Goal: Book appointment/travel/reservation

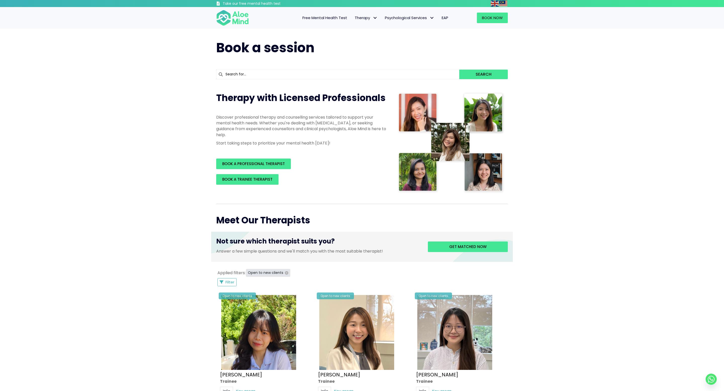
click at [285, 273] on icon "button" at bounding box center [287, 273] width 4 height 4
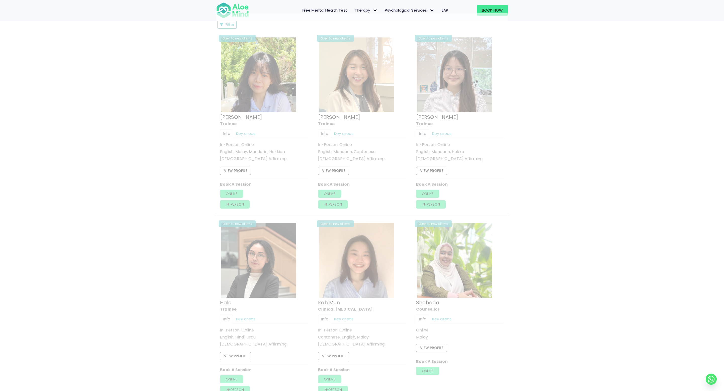
scroll to position [270, 0]
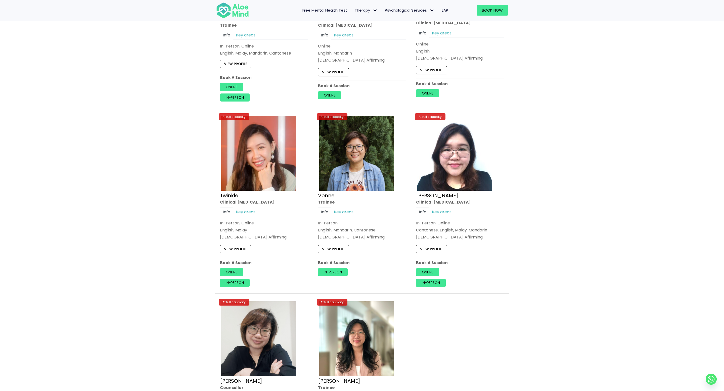
scroll to position [1672, 0]
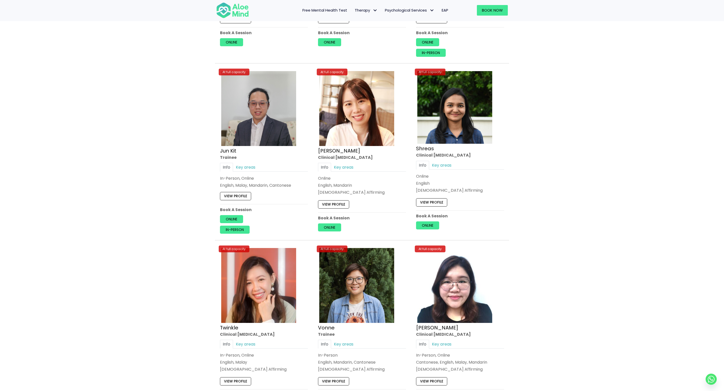
scroll to position [1835, 0]
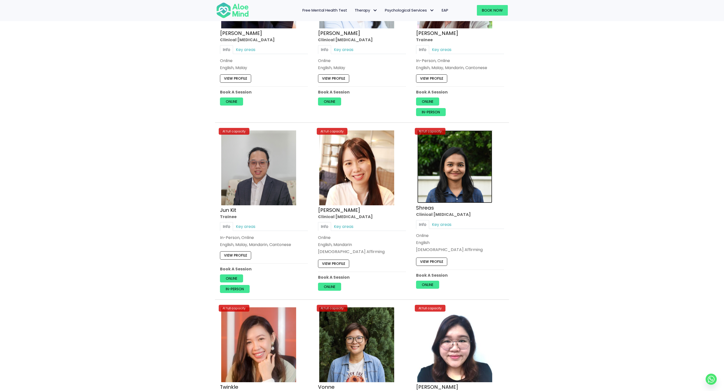
click at [464, 190] on img at bounding box center [454, 166] width 75 height 73
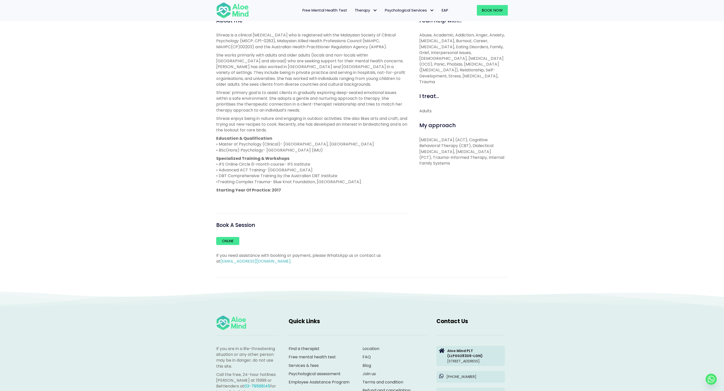
scroll to position [178, 0]
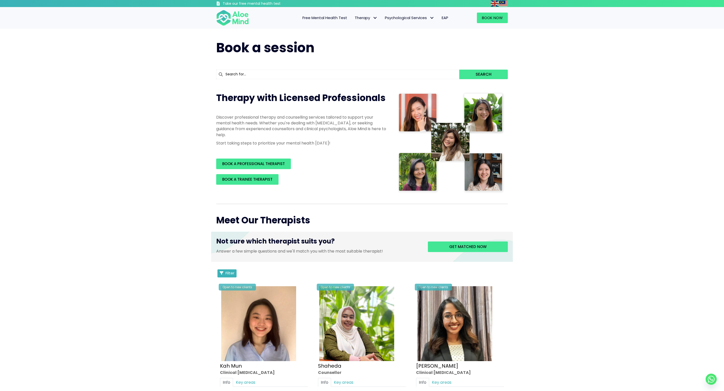
click at [224, 275] on button "Filter" at bounding box center [226, 274] width 19 height 8
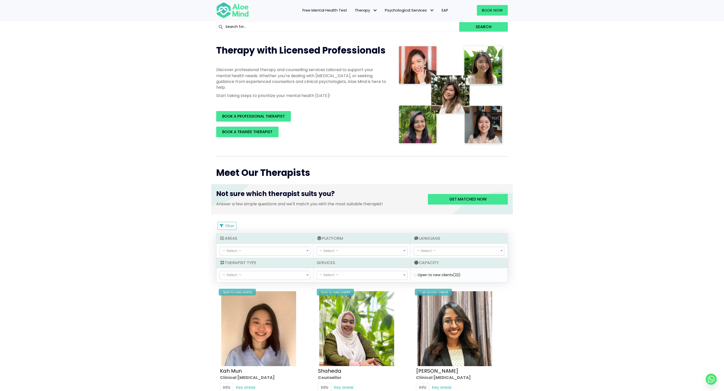
scroll to position [50, 0]
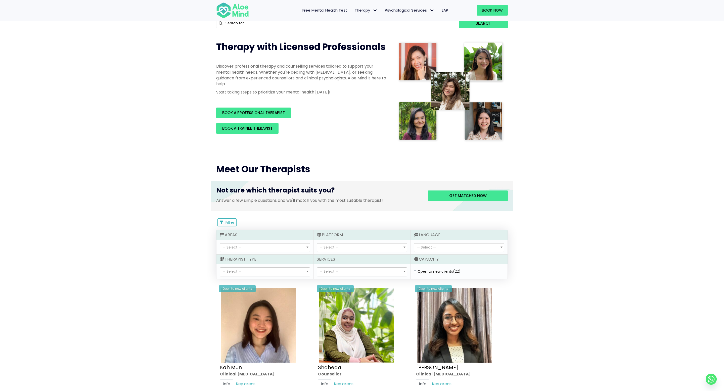
click at [260, 264] on div "Therapist Type" at bounding box center [264, 260] width 97 height 10
click at [260, 271] on span "— Select —" at bounding box center [265, 272] width 90 height 9
click at [343, 275] on span "— Select —" at bounding box center [362, 272] width 90 height 9
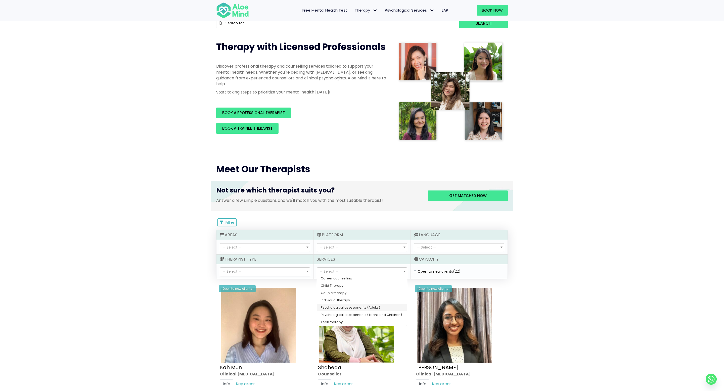
scroll to position [0, 0]
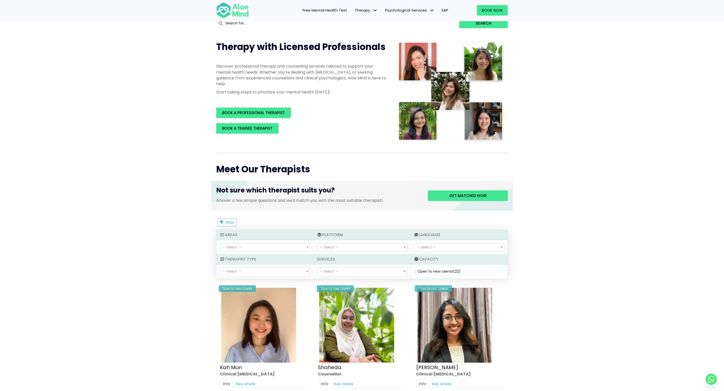
click at [448, 253] on div "— Select — Cantonese Conversational Hokkien Conversational Malay Conversational…" at bounding box center [459, 247] width 97 height 14
click at [246, 245] on span "— Select —" at bounding box center [265, 248] width 90 height 9
select select "67"
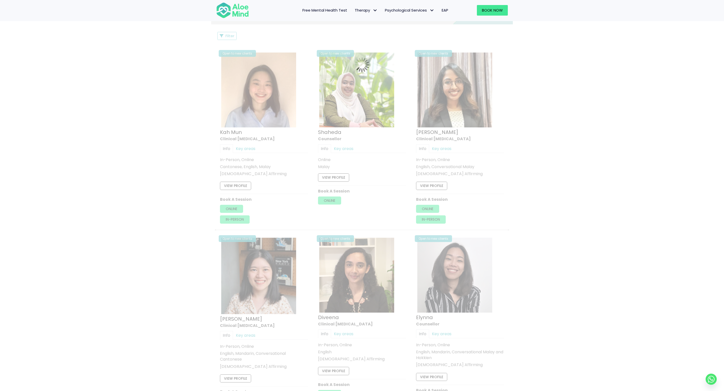
scroll to position [269, 0]
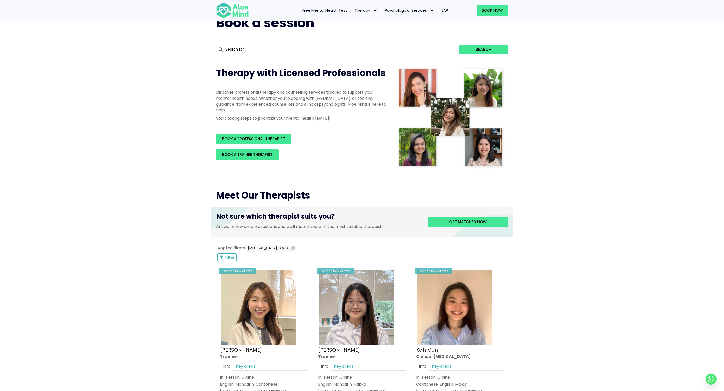
scroll to position [29, 0]
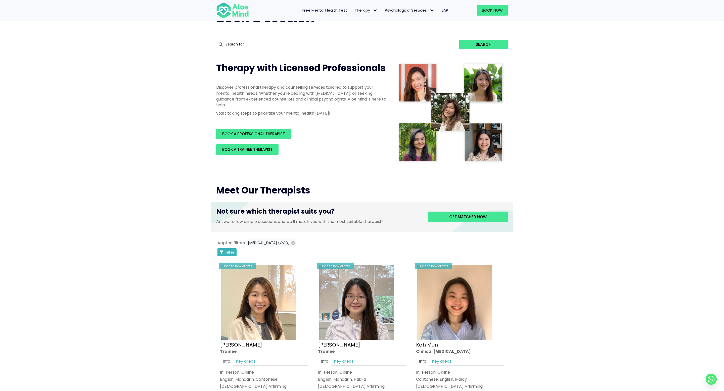
click at [232, 251] on span "Filter" at bounding box center [230, 252] width 9 height 5
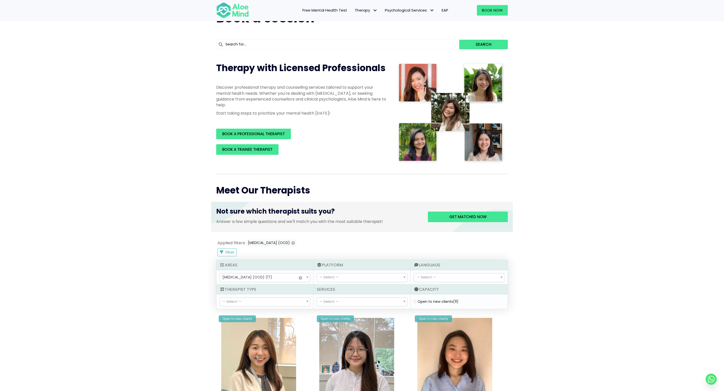
click at [417, 302] on div "Open to new clients (11)" at bounding box center [459, 301] width 91 height 5
click at [414, 302] on clients "Open to new clients (11)" at bounding box center [415, 301] width 3 height 3
checkbox clients "true"
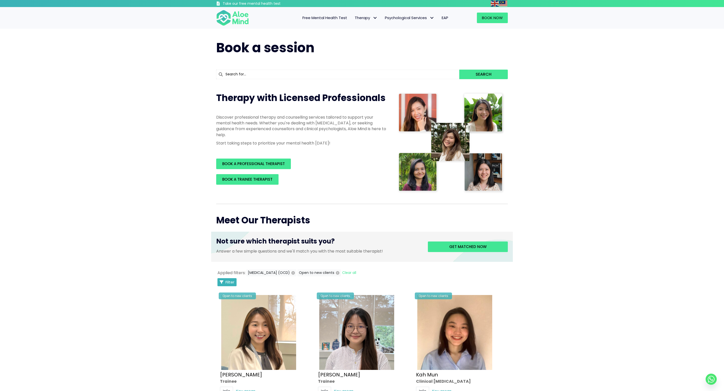
click at [231, 282] on span "Filter" at bounding box center [230, 282] width 9 height 5
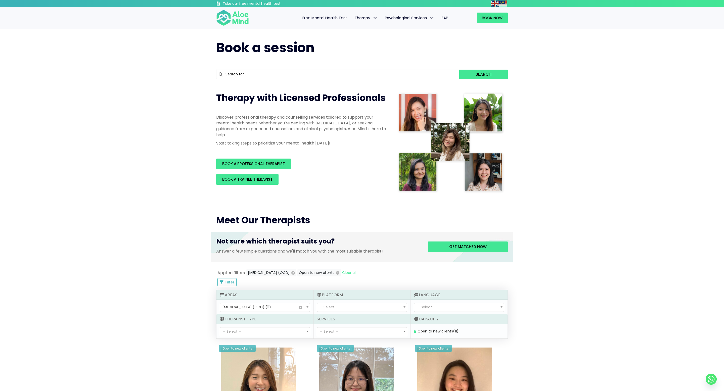
scroll to position [28, 0]
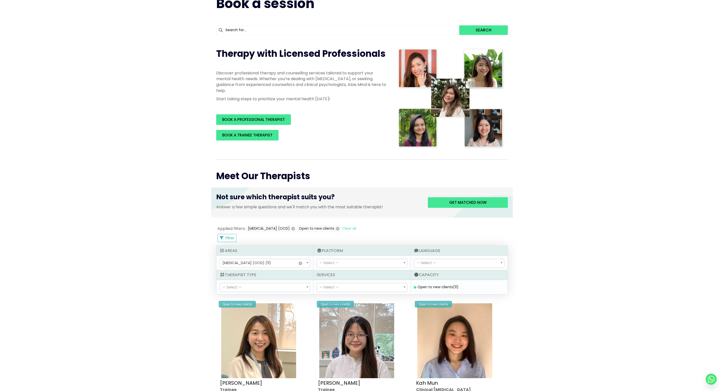
scroll to position [0, 0]
